Goal: Information Seeking & Learning: Learn about a topic

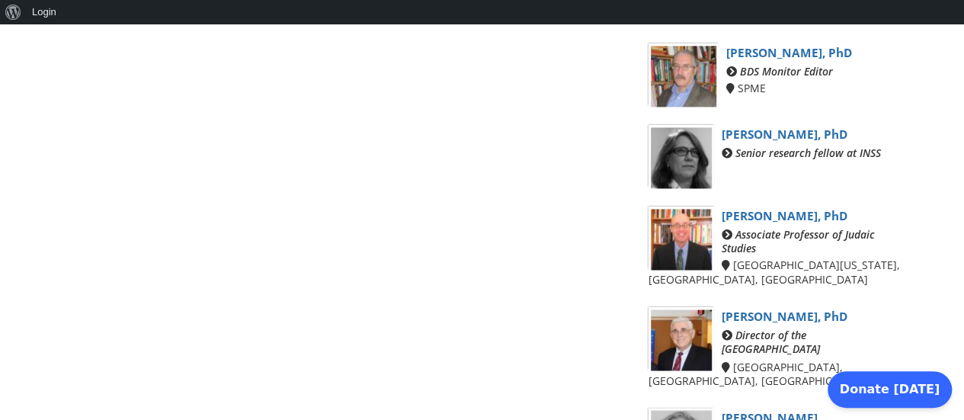
scroll to position [1073, 0]
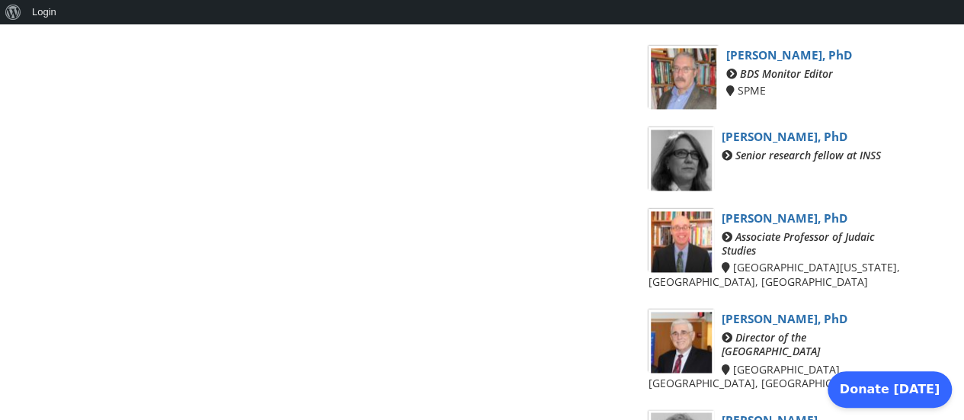
click at [762, 129] on link "Emily Landau, PhD" at bounding box center [785, 137] width 126 height 16
drag, startPoint x: 962, startPoint y: 254, endPoint x: 964, endPoint y: 278, distance: 24.4
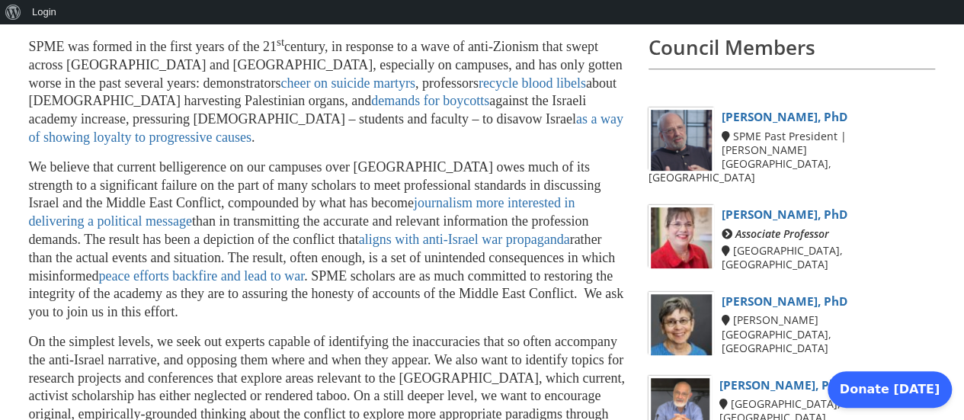
scroll to position [0, 0]
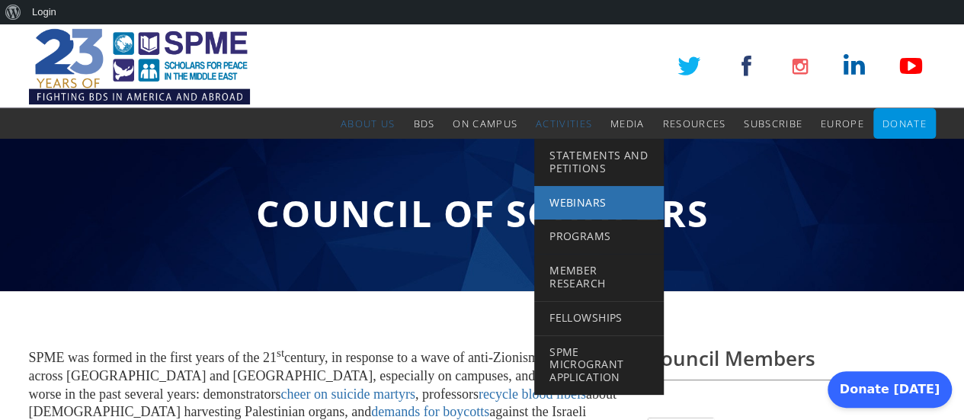
click at [574, 198] on span "Webinars" at bounding box center [578, 202] width 56 height 14
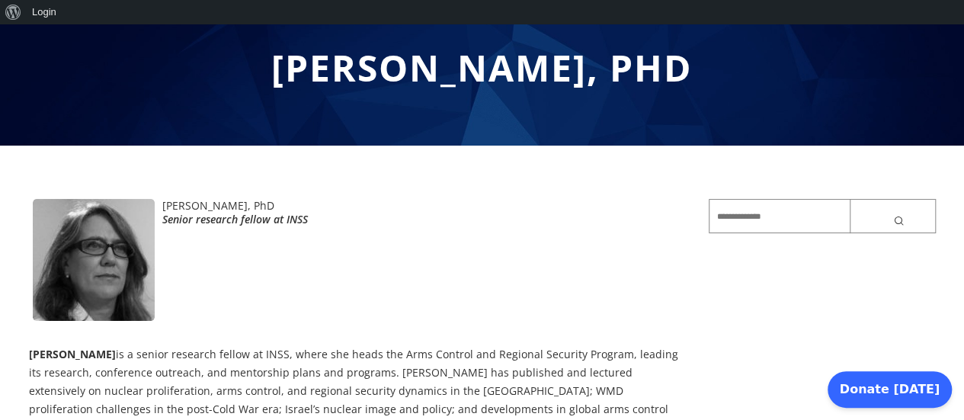
scroll to position [212, 0]
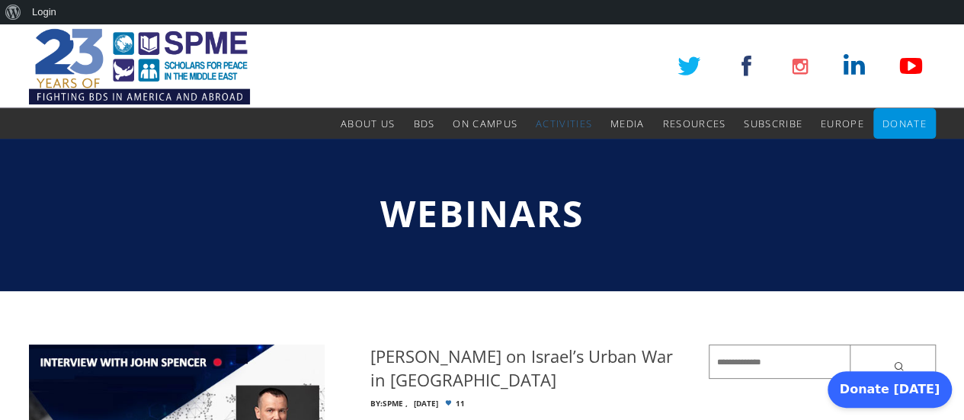
drag, startPoint x: 894, startPoint y: 85, endPoint x: 965, endPoint y: 78, distance: 71.3
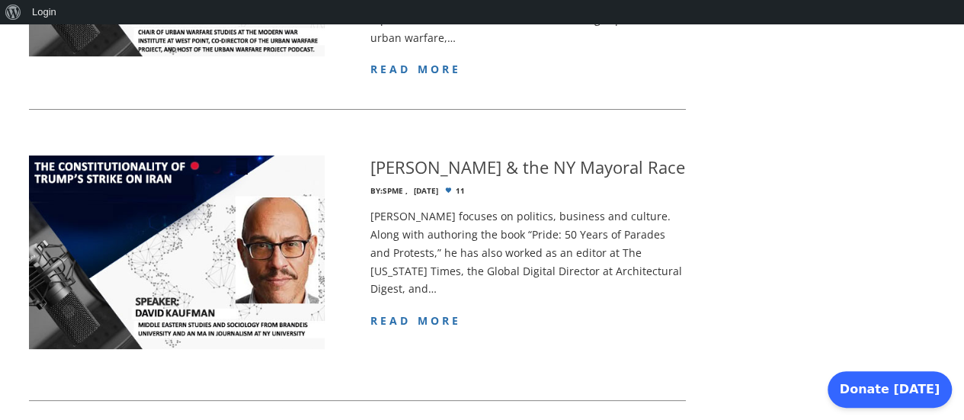
scroll to position [501, 0]
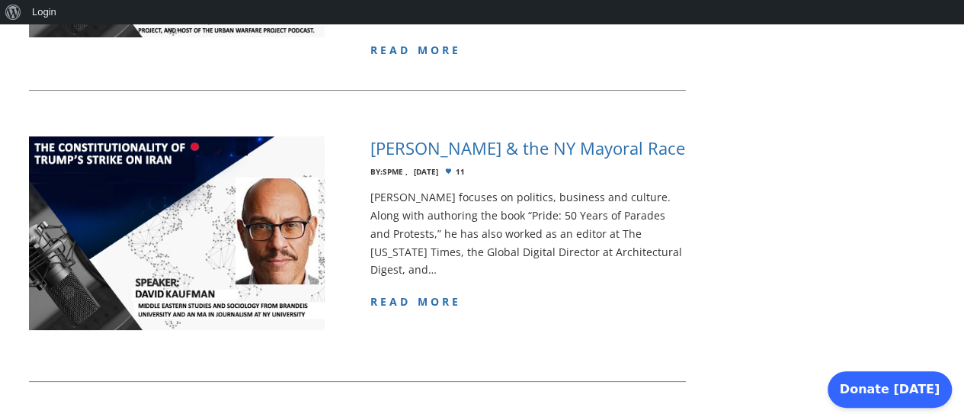
click at [522, 146] on h4 "[PERSON_NAME] & the NY Mayoral Race" at bounding box center [528, 148] width 315 height 24
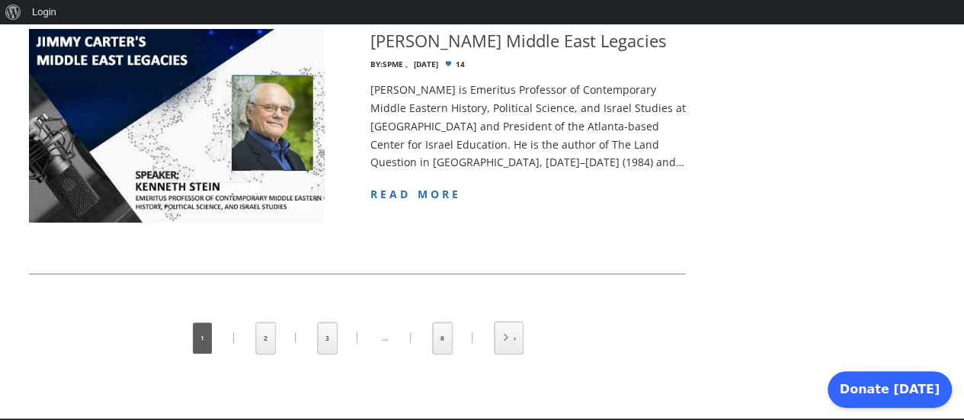
scroll to position [2970, 0]
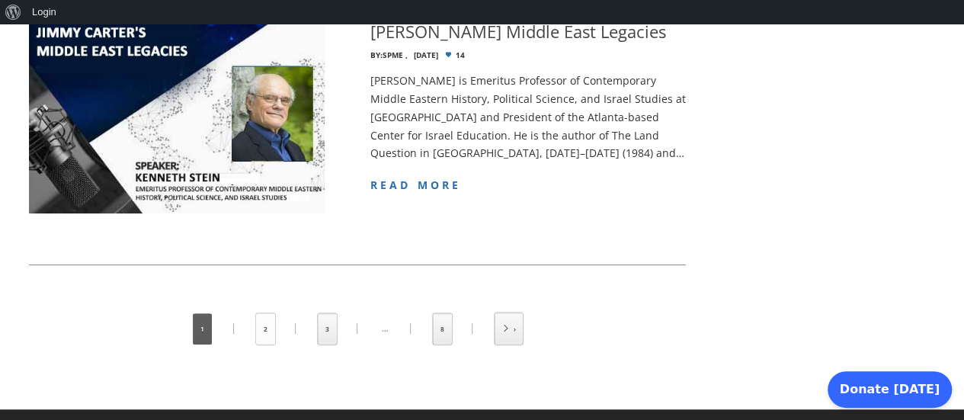
click at [265, 313] on link "2" at bounding box center [265, 328] width 19 height 31
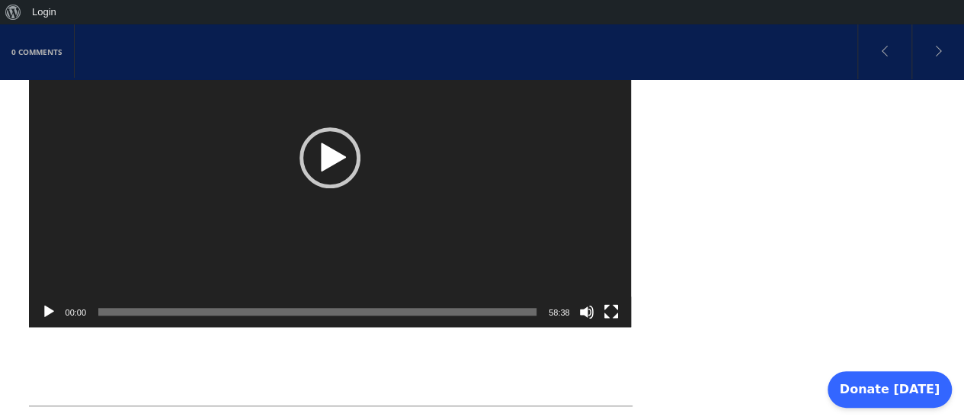
scroll to position [416, 0]
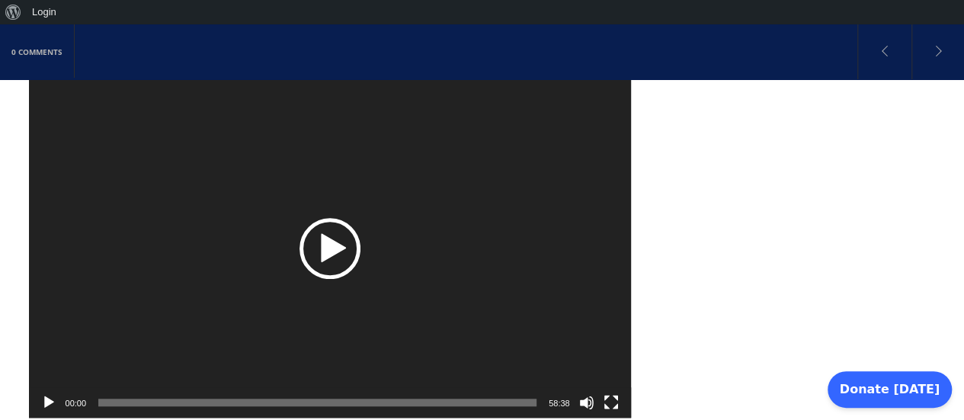
click at [334, 241] on div "Play" at bounding box center [330, 248] width 61 height 61
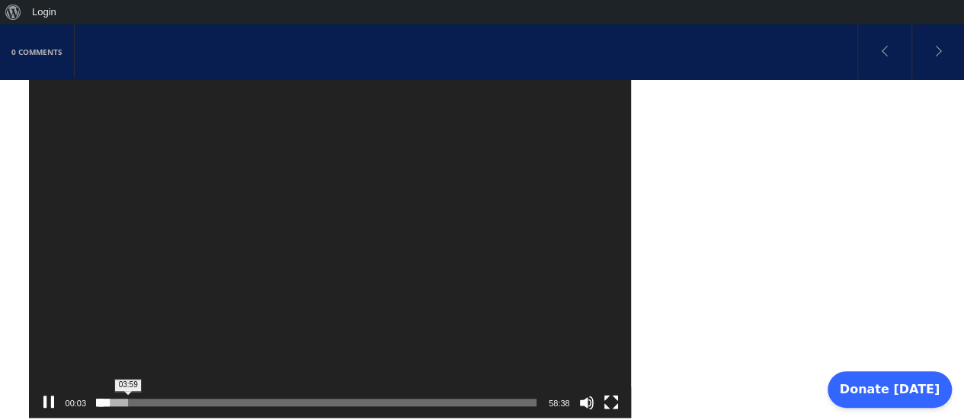
click at [128, 402] on span "03:59" at bounding box center [317, 403] width 438 height 8
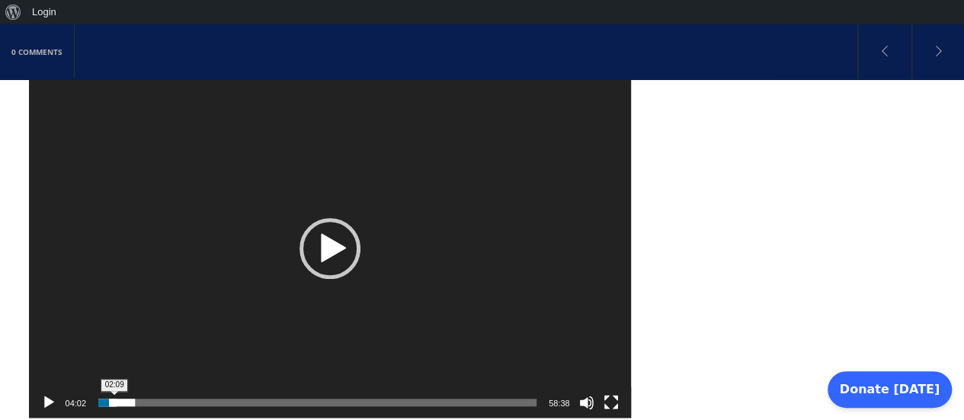
click at [114, 402] on span "02:09" at bounding box center [317, 403] width 438 height 8
click at [102, 401] on span "00:36" at bounding box center [317, 403] width 438 height 8
click at [104, 400] on span "Video Player" at bounding box center [102, 403] width 8 height 8
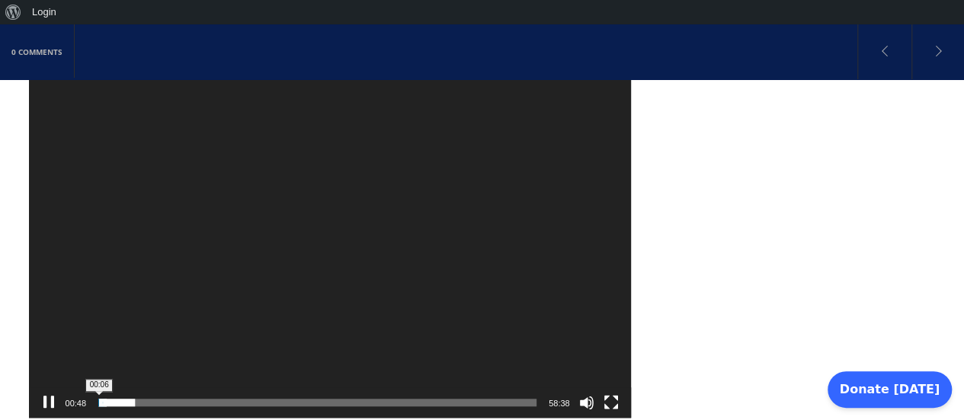
click at [99, 403] on span "Video Player" at bounding box center [103, 403] width 8 height 8
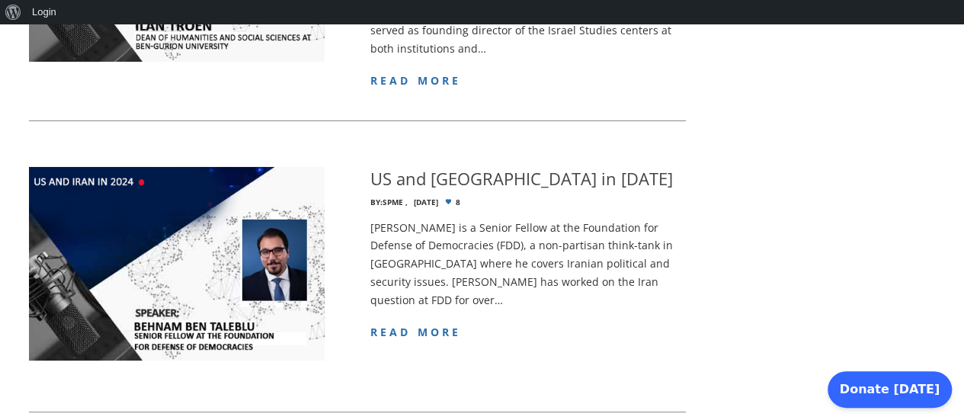
scroll to position [3048, 0]
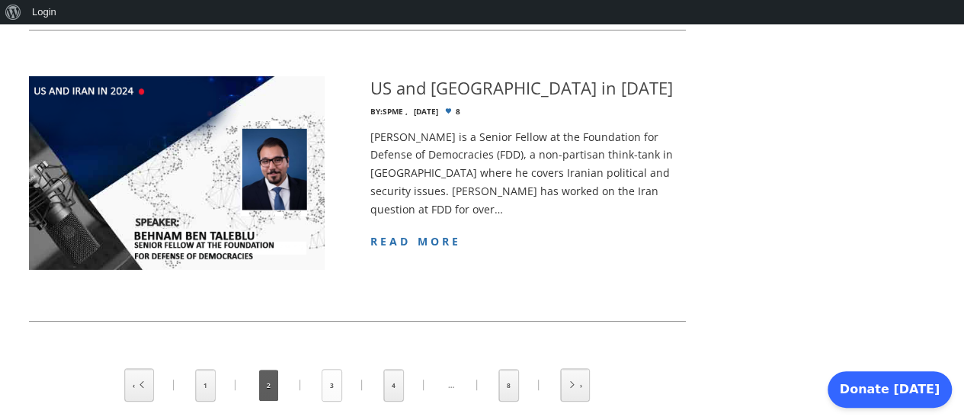
click at [335, 370] on link "3" at bounding box center [331, 385] width 19 height 31
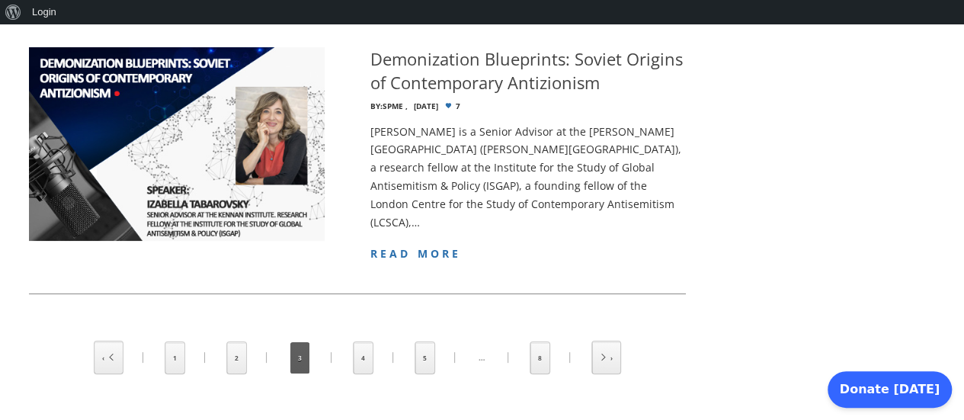
scroll to position [2978, 0]
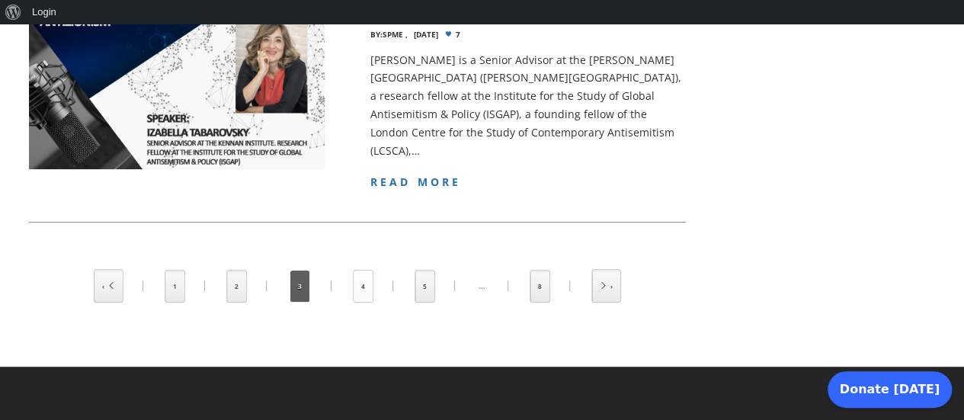
click at [360, 286] on link "4" at bounding box center [363, 286] width 19 height 31
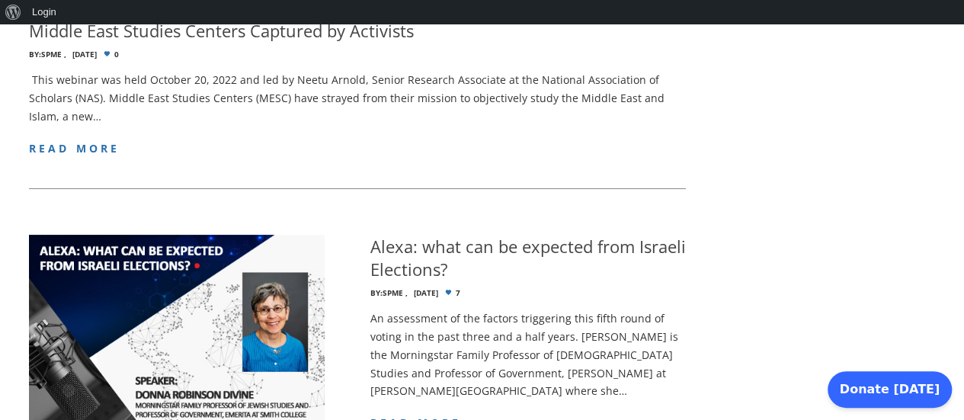
scroll to position [2713, 0]
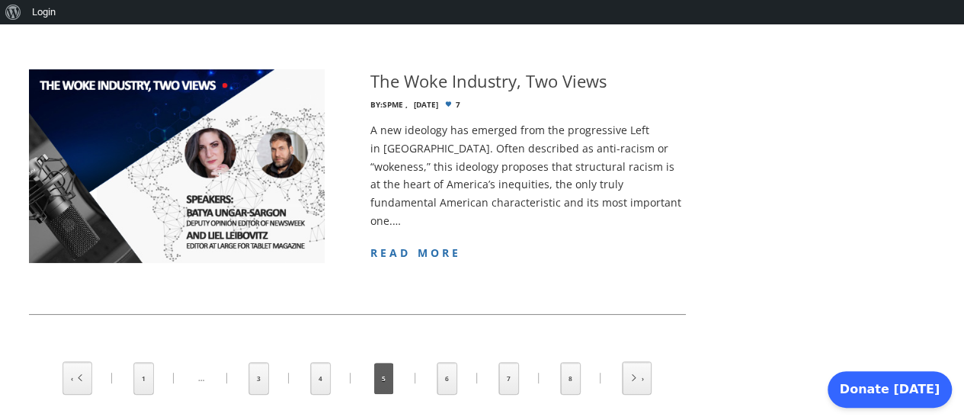
scroll to position [2949, 0]
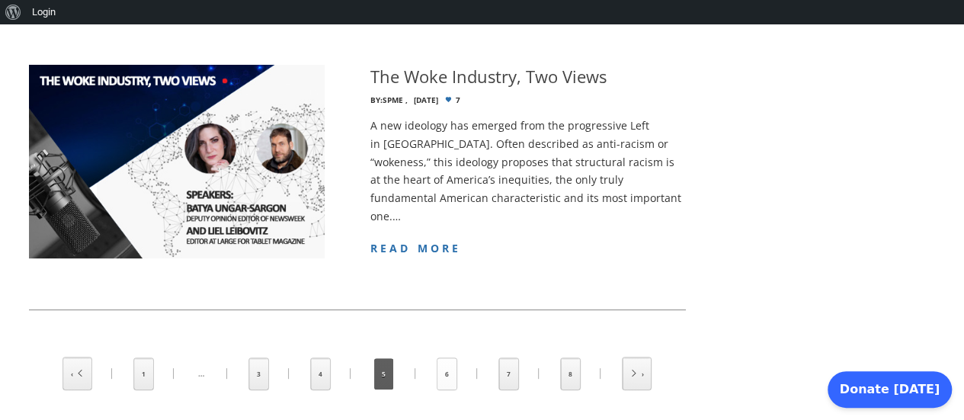
click at [448, 358] on link "6" at bounding box center [447, 373] width 19 height 31
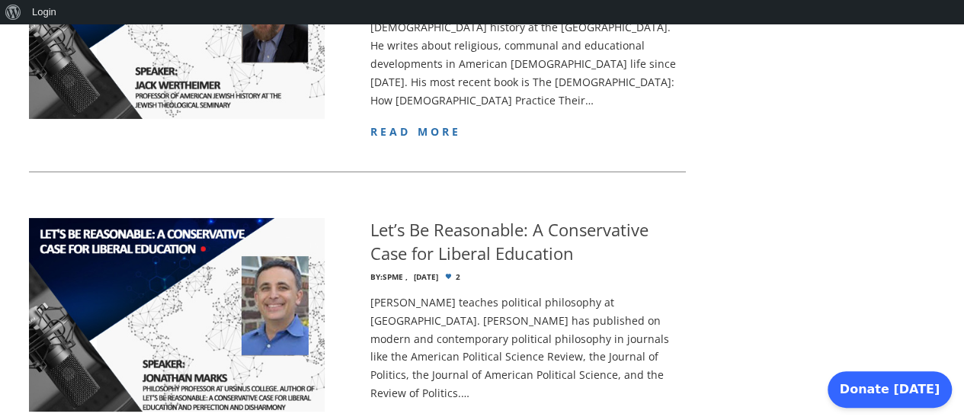
scroll to position [2577, 0]
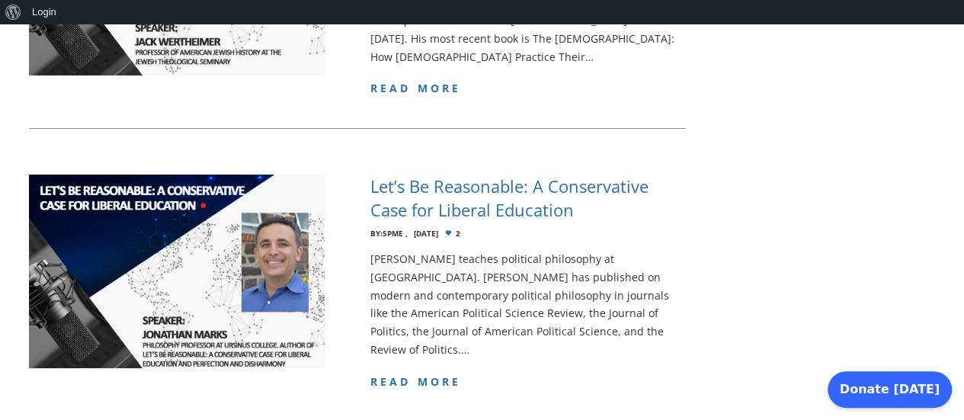
click at [486, 175] on h4 "Let’s Be Reasonable: A Conservative Case for Liberal Education" at bounding box center [529, 198] width 316 height 47
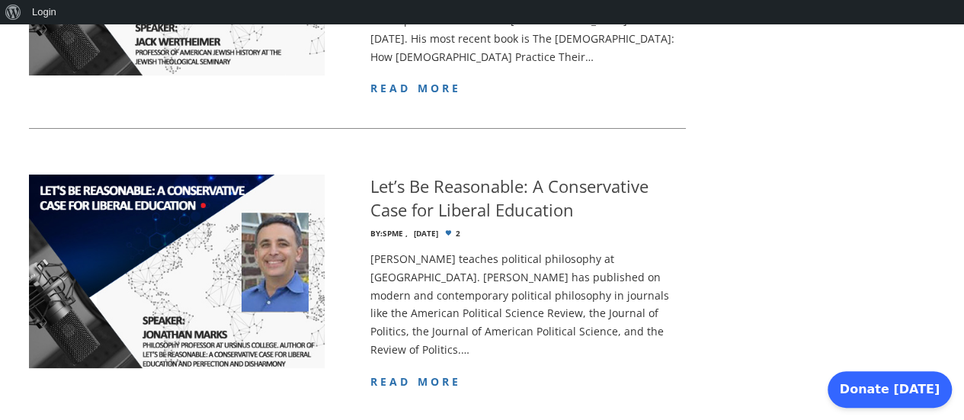
click at [425, 280] on div "Jonathan Marks teaches political philosophy at Ursinus College. Marks has publi…" at bounding box center [529, 321] width 316 height 143
click at [425, 374] on span "read more" at bounding box center [416, 381] width 91 height 14
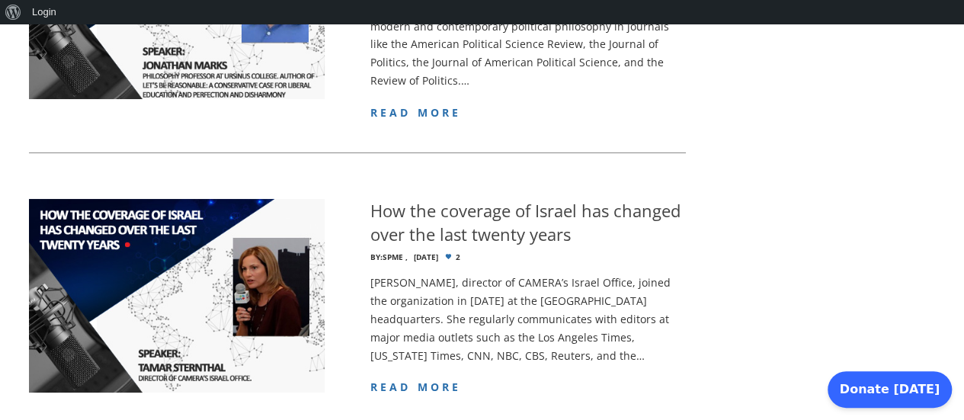
scroll to position [3083, 0]
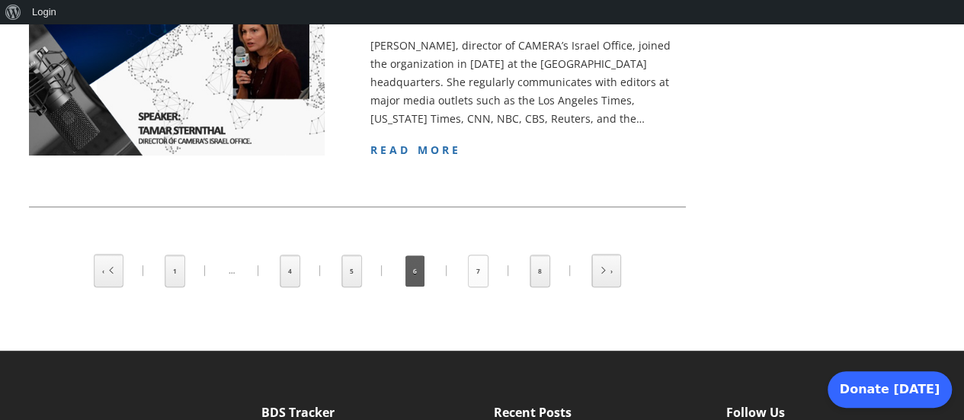
click at [474, 255] on link "7" at bounding box center [478, 270] width 19 height 31
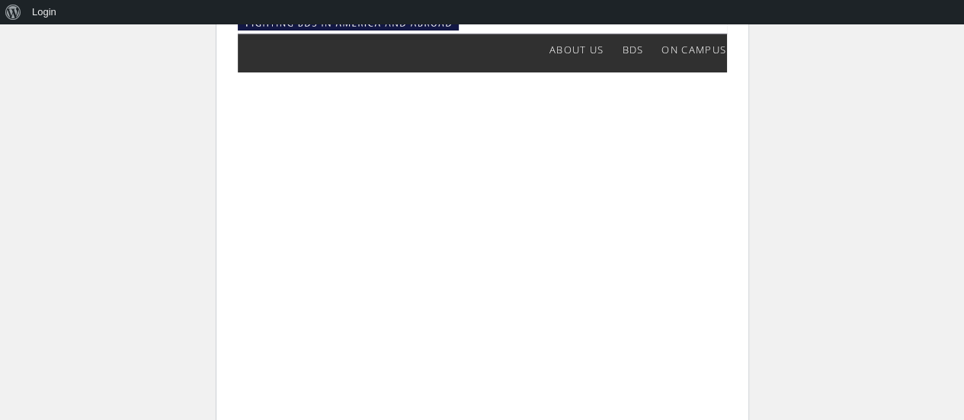
scroll to position [113, 0]
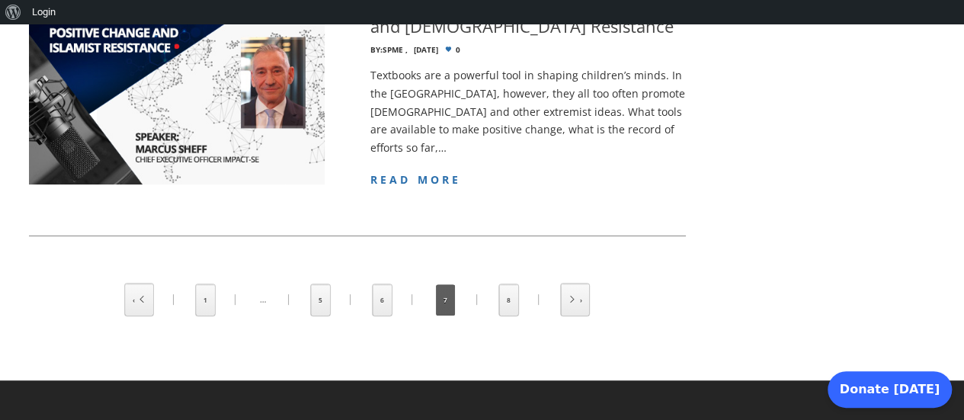
scroll to position [3032, 0]
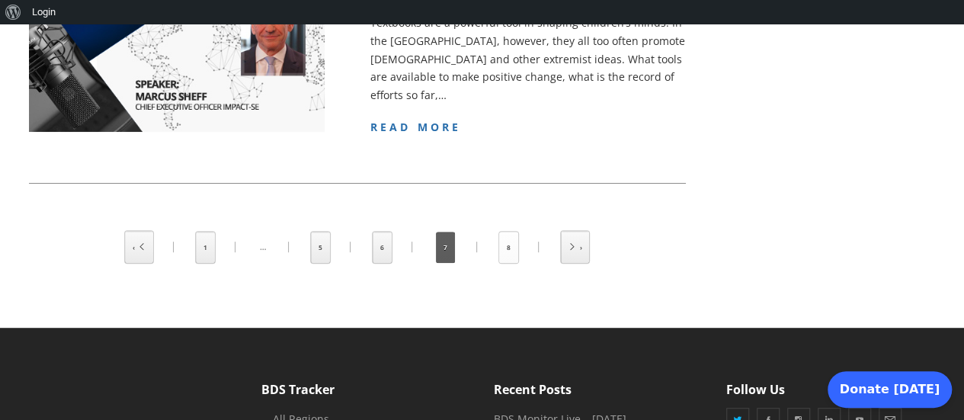
click at [511, 236] on link "8" at bounding box center [508, 247] width 19 height 31
click at [582, 258] on link at bounding box center [575, 247] width 28 height 32
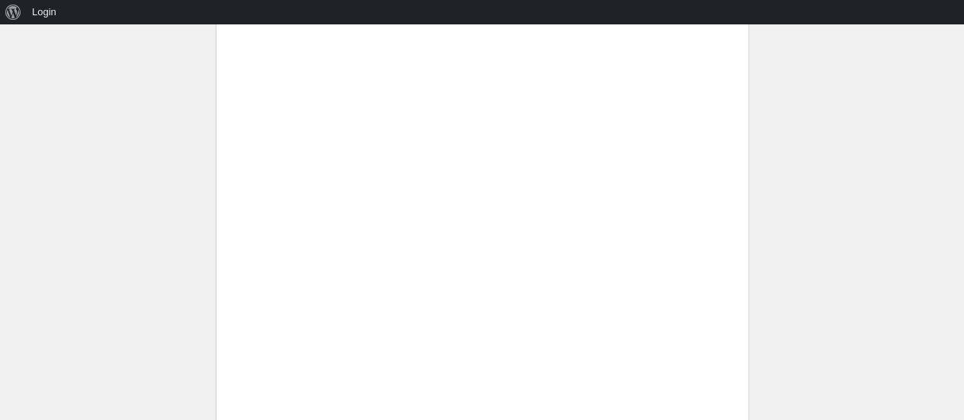
scroll to position [1439, 0]
